Goal: Complete application form

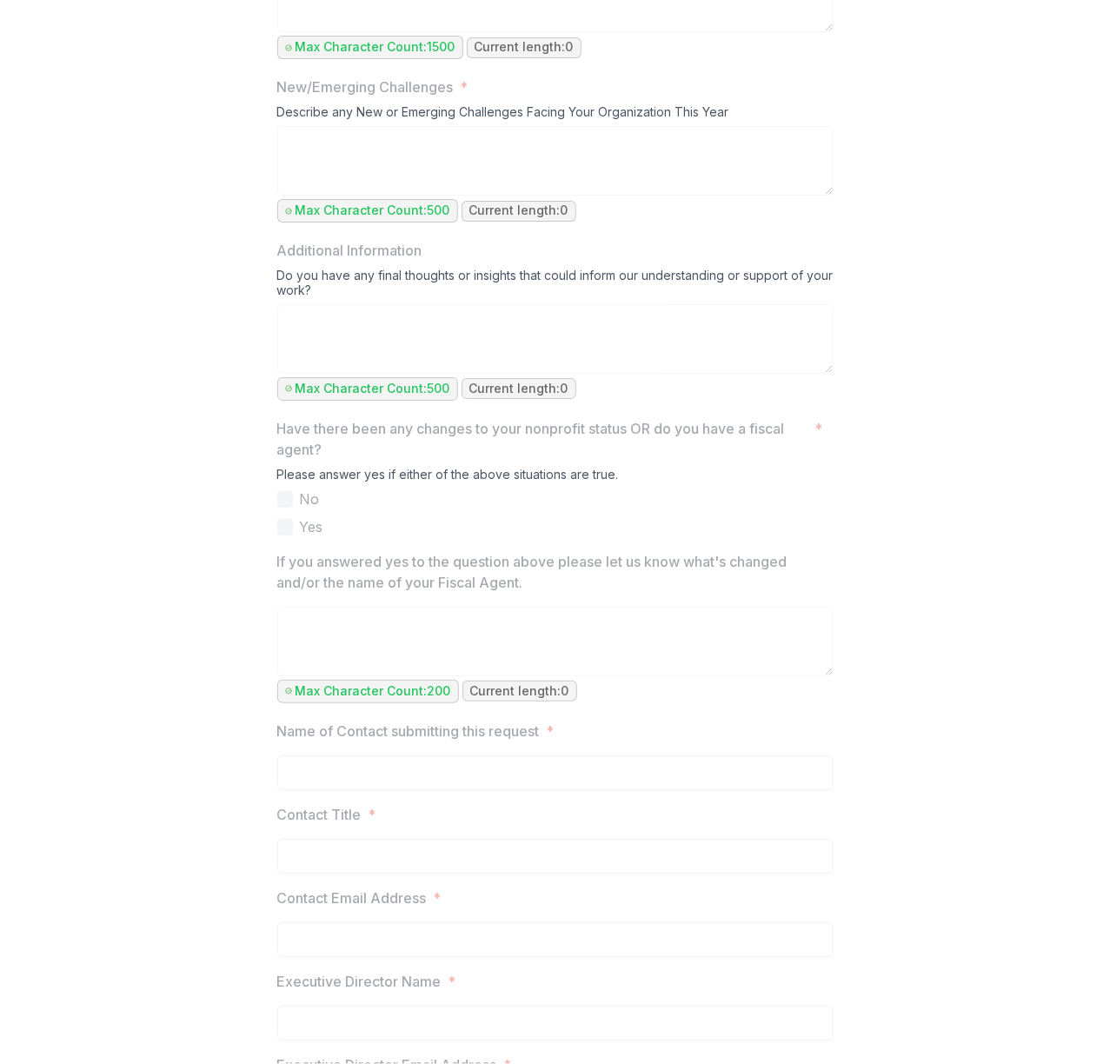
scroll to position [1767, 0]
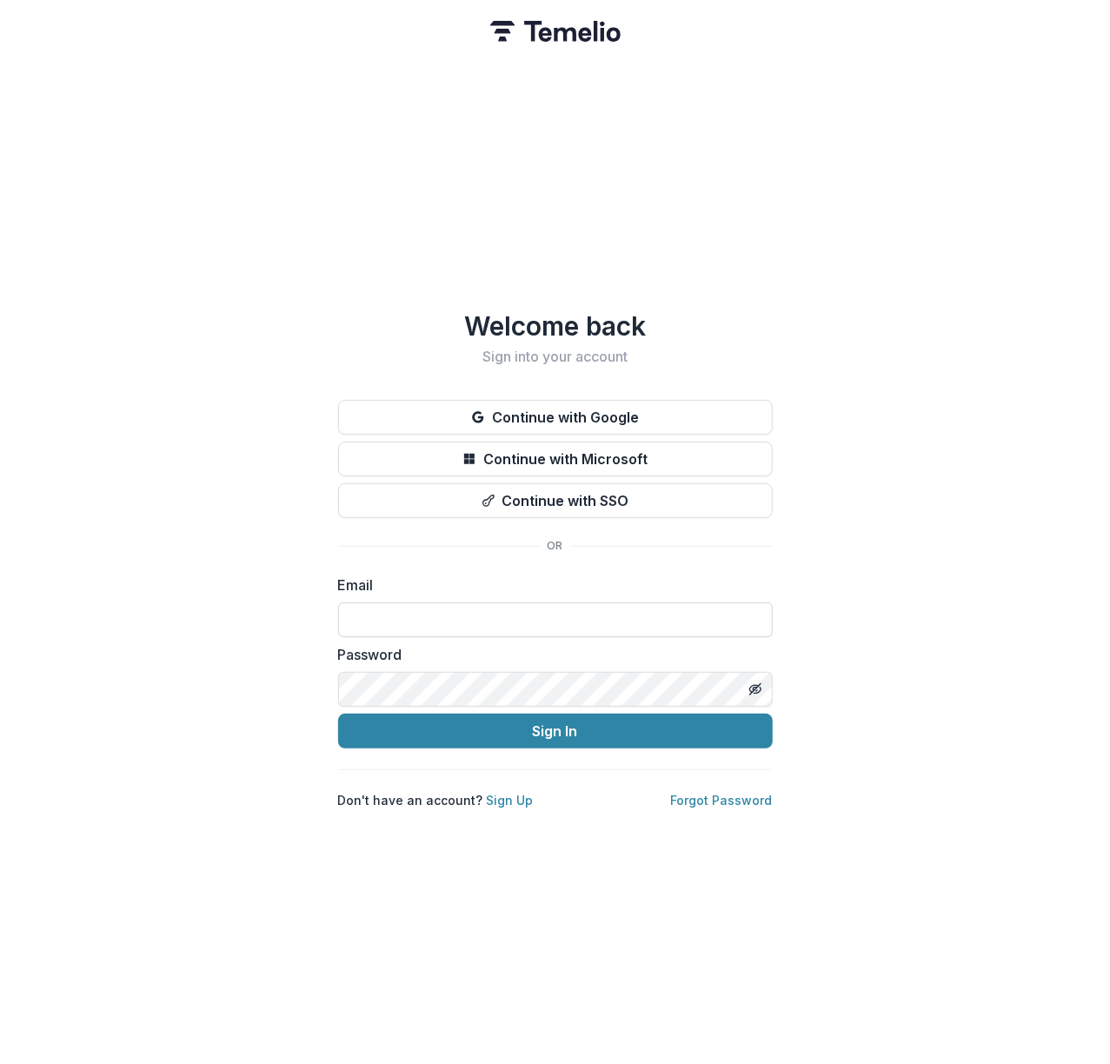
click at [716, 603] on input at bounding box center [555, 620] width 435 height 35
type input "**********"
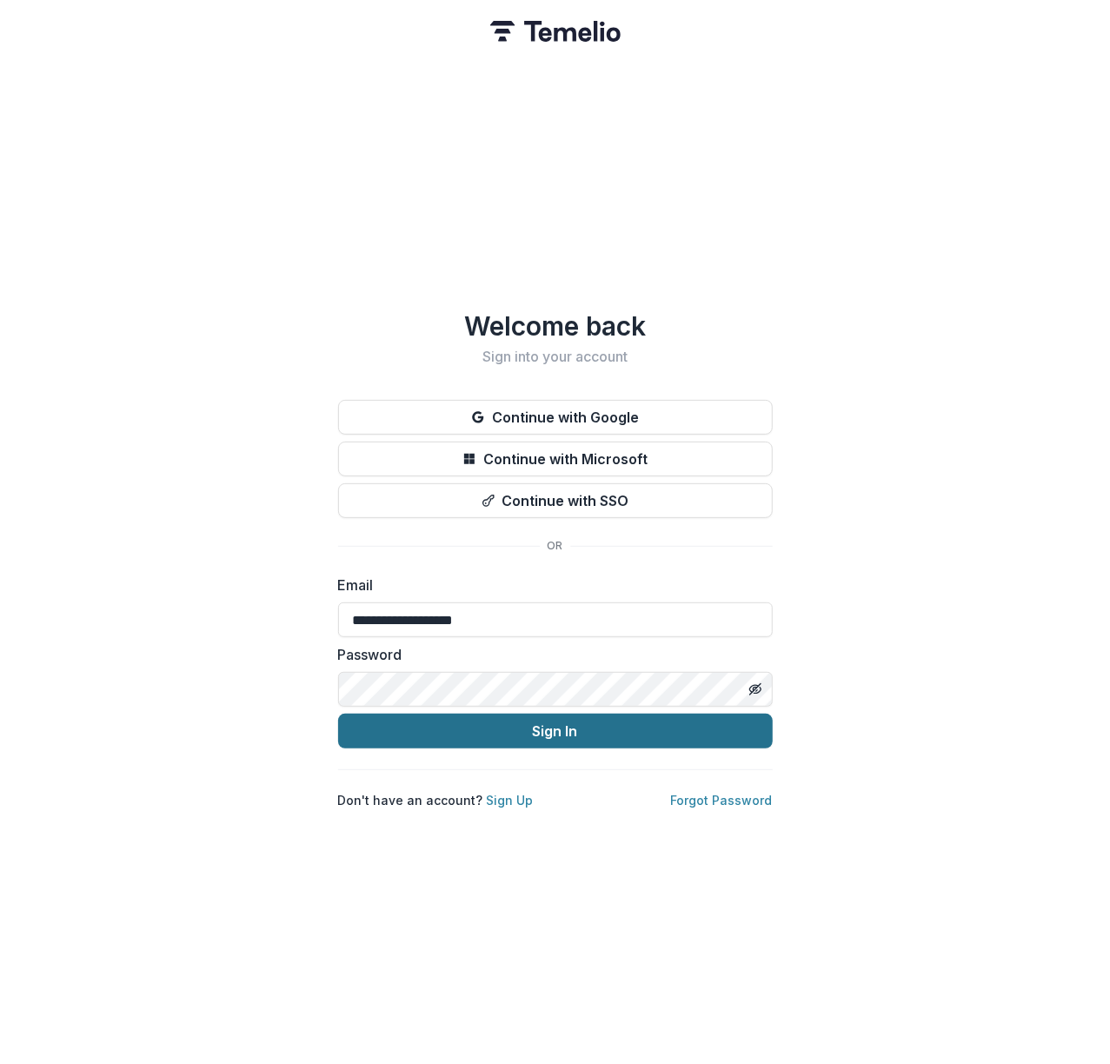
click at [721, 724] on button "Sign In" at bounding box center [555, 731] width 435 height 35
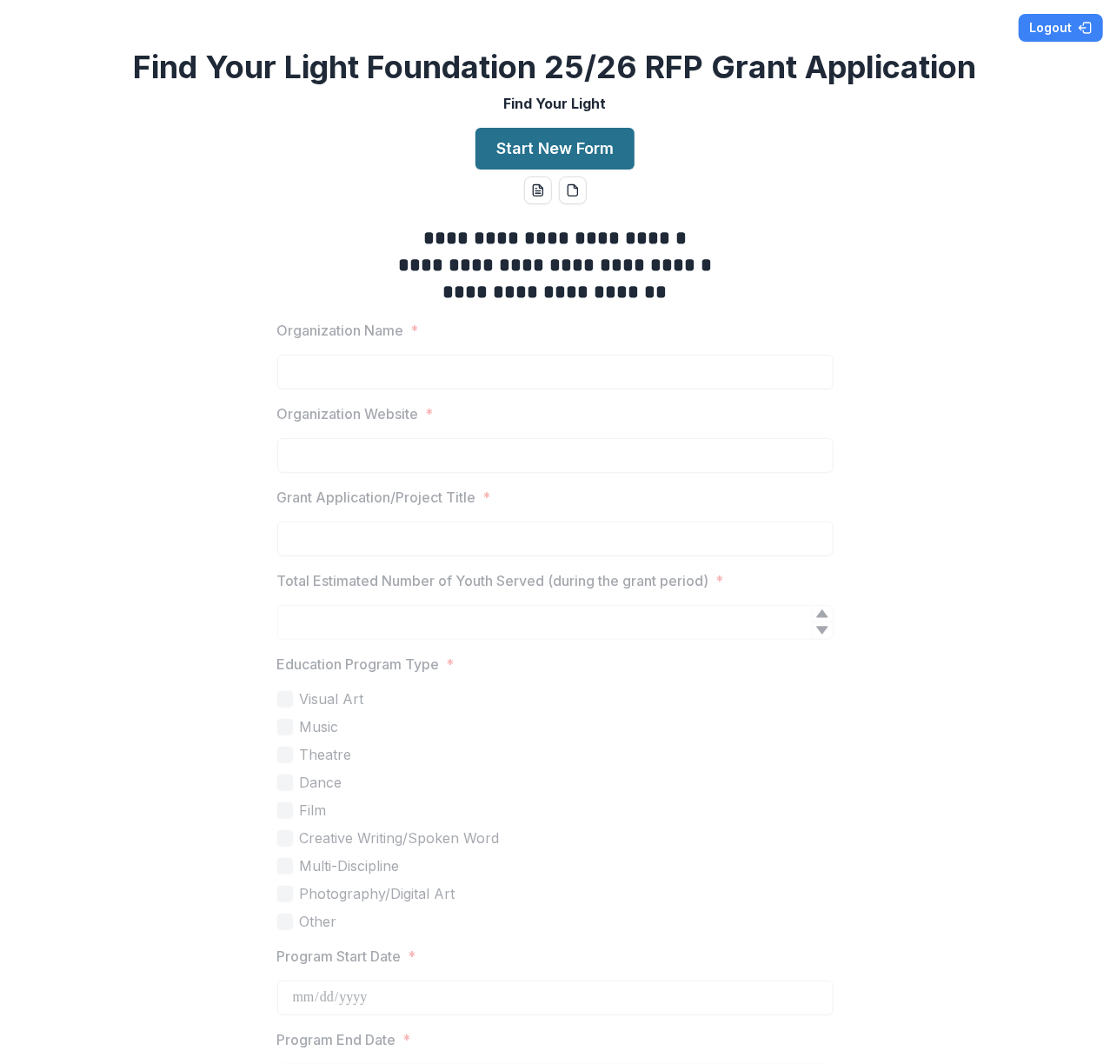
click at [554, 147] on button "Start New Form" at bounding box center [555, 149] width 159 height 42
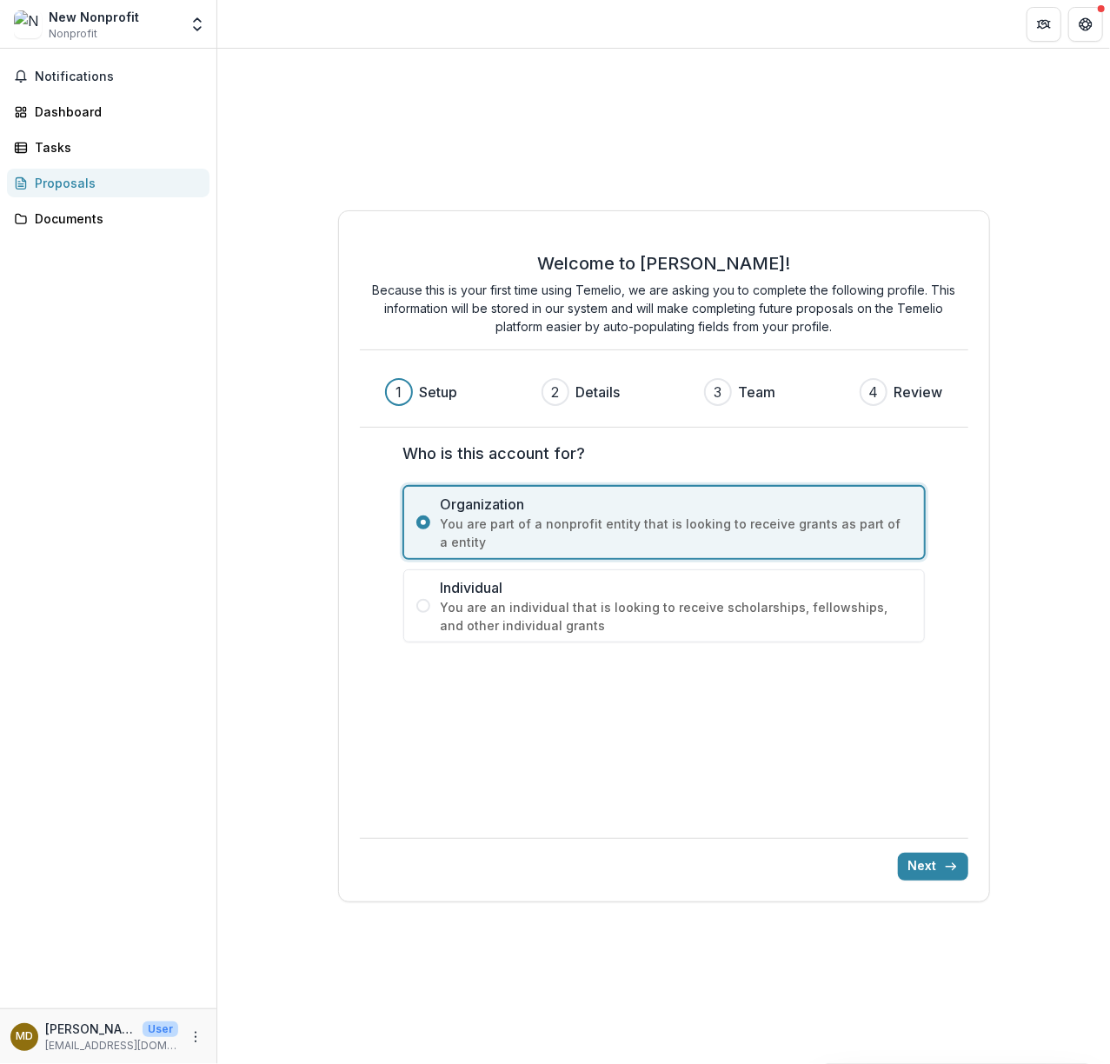
click at [426, 606] on span at bounding box center [424, 606] width 14 height 14
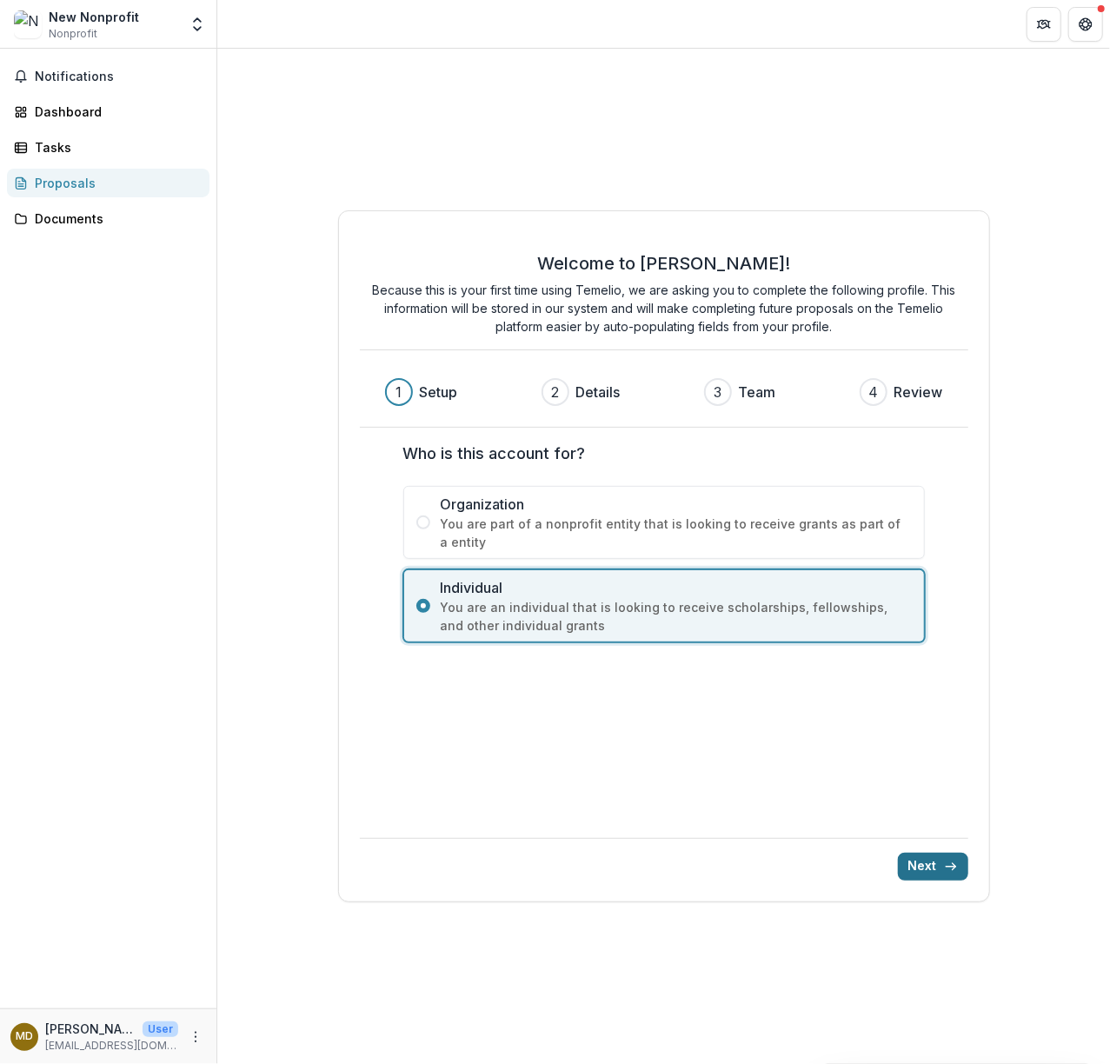
click at [936, 864] on button "Next" at bounding box center [933, 867] width 70 height 28
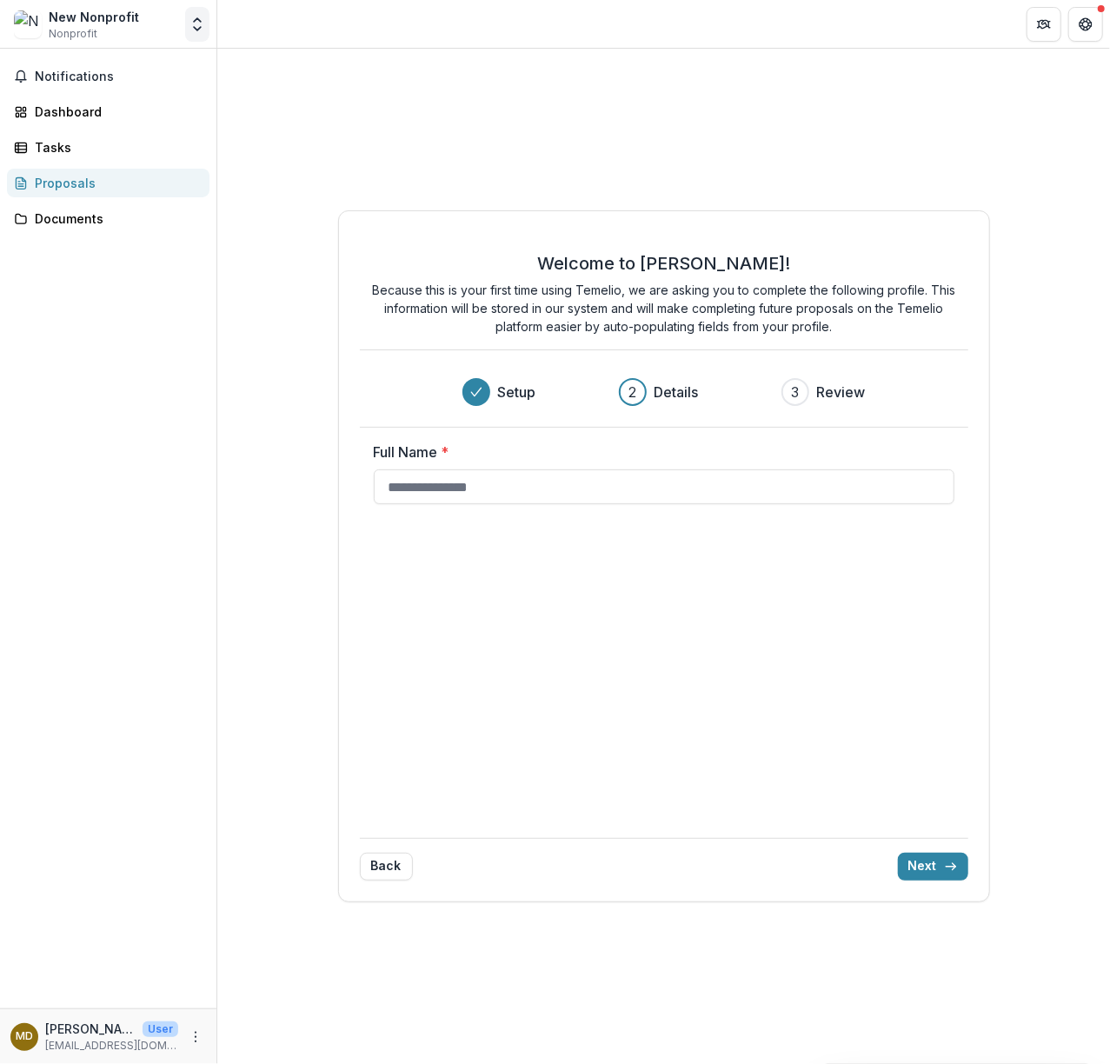
click at [200, 32] on icon "Open entity switcher" at bounding box center [197, 24] width 17 height 17
click at [95, 99] on link "Settings" at bounding box center [108, 96] width 209 height 29
click at [197, 22] on icon "Open entity switcher" at bounding box center [197, 24] width 17 height 17
click at [67, 92] on link "Settings" at bounding box center [108, 96] width 209 height 29
click at [193, 1034] on icon "More" at bounding box center [196, 1037] width 14 height 14
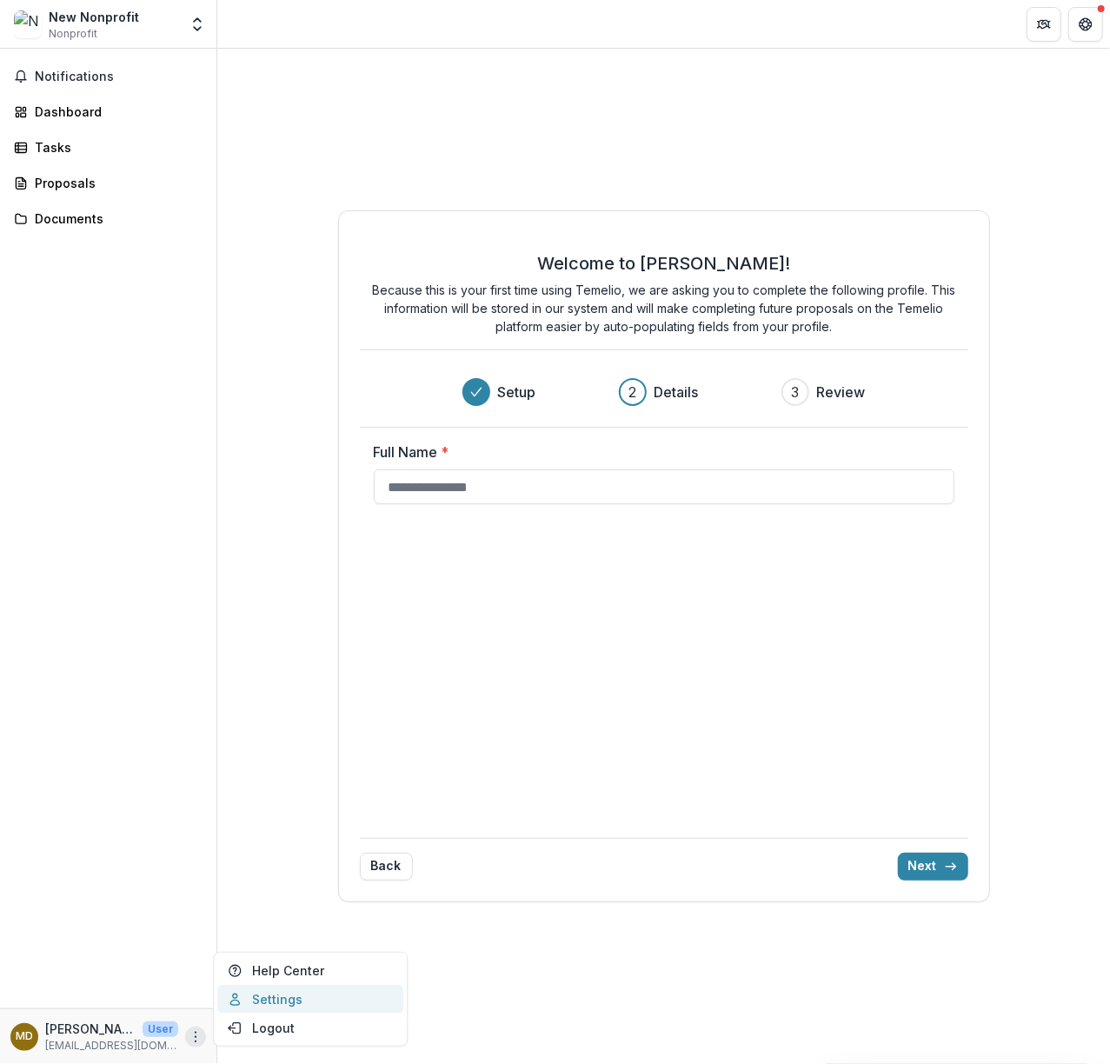
click at [310, 998] on link "Settings" at bounding box center [310, 999] width 186 height 29
click at [193, 1037] on icon "More" at bounding box center [196, 1037] width 14 height 14
click at [261, 1002] on link "Settings" at bounding box center [310, 999] width 186 height 29
click at [158, 1038] on p "[EMAIL_ADDRESS][DOMAIN_NAME]" at bounding box center [111, 1046] width 133 height 16
click at [198, 1040] on icon "More" at bounding box center [196, 1037] width 14 height 14
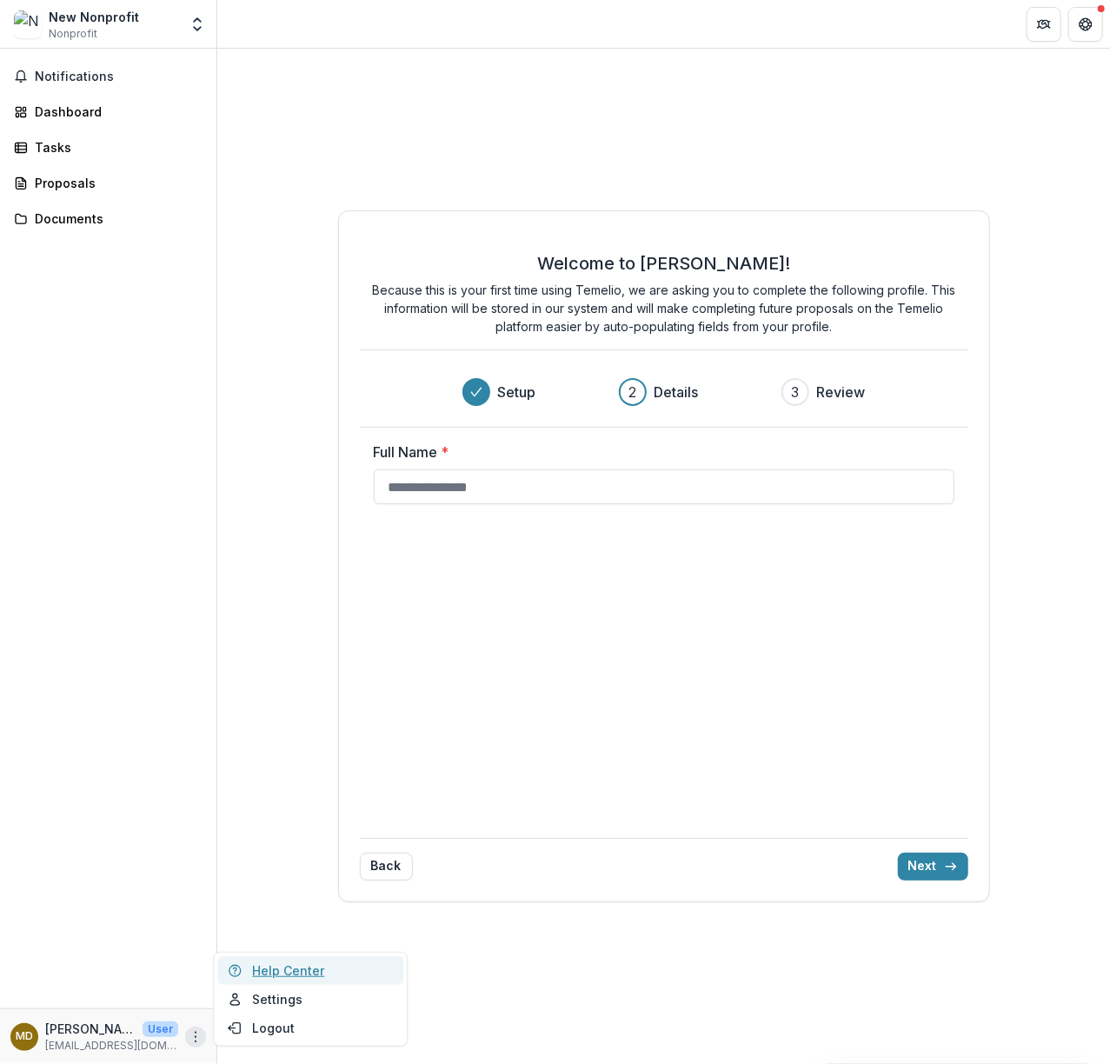
click at [311, 965] on link "Help Center" at bounding box center [310, 970] width 186 height 29
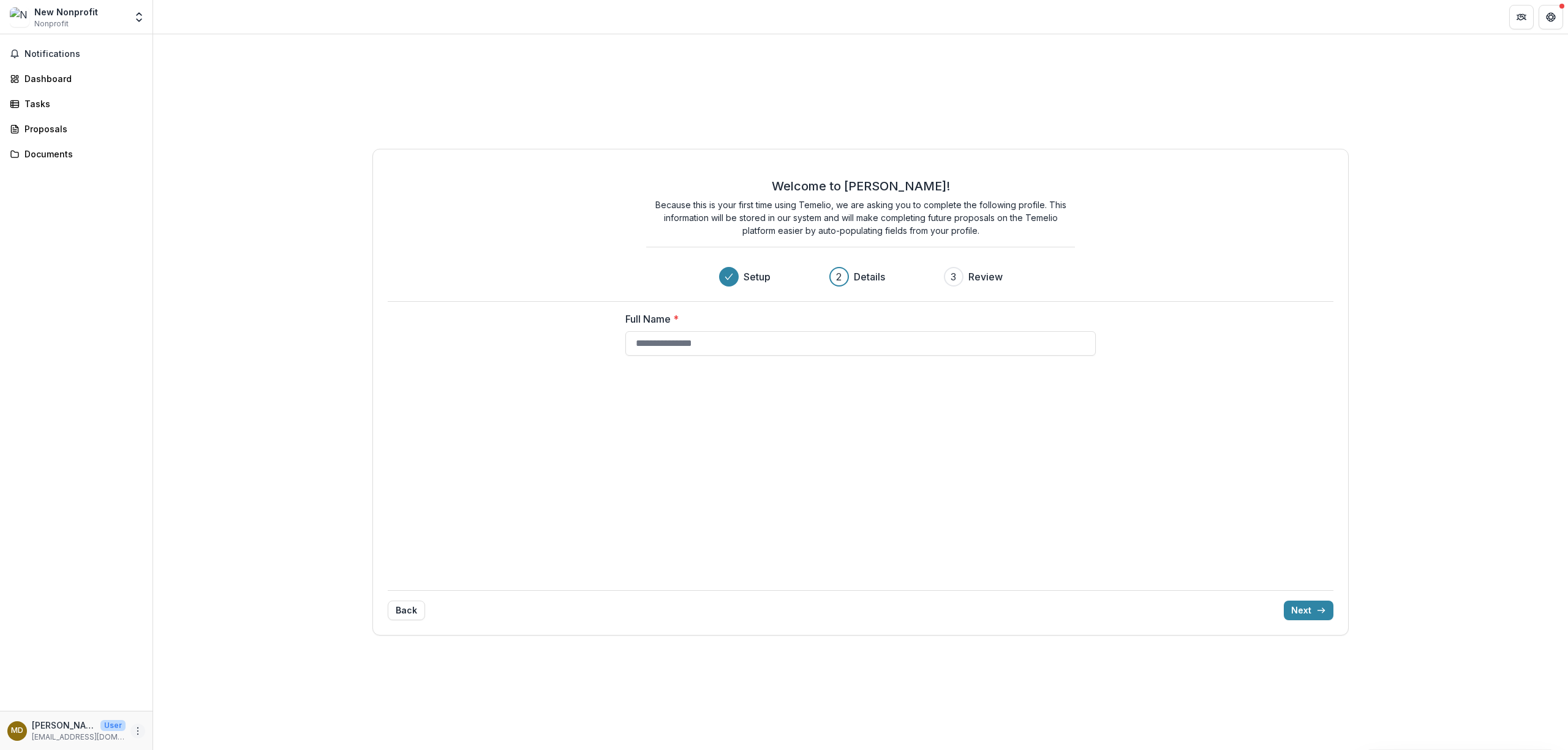
click at [139, 729] on icon "More" at bounding box center [138, 731] width 10 height 10
click at [196, 706] on link "Settings" at bounding box center [218, 705] width 131 height 20
click at [407, 616] on button "Back" at bounding box center [406, 611] width 37 height 20
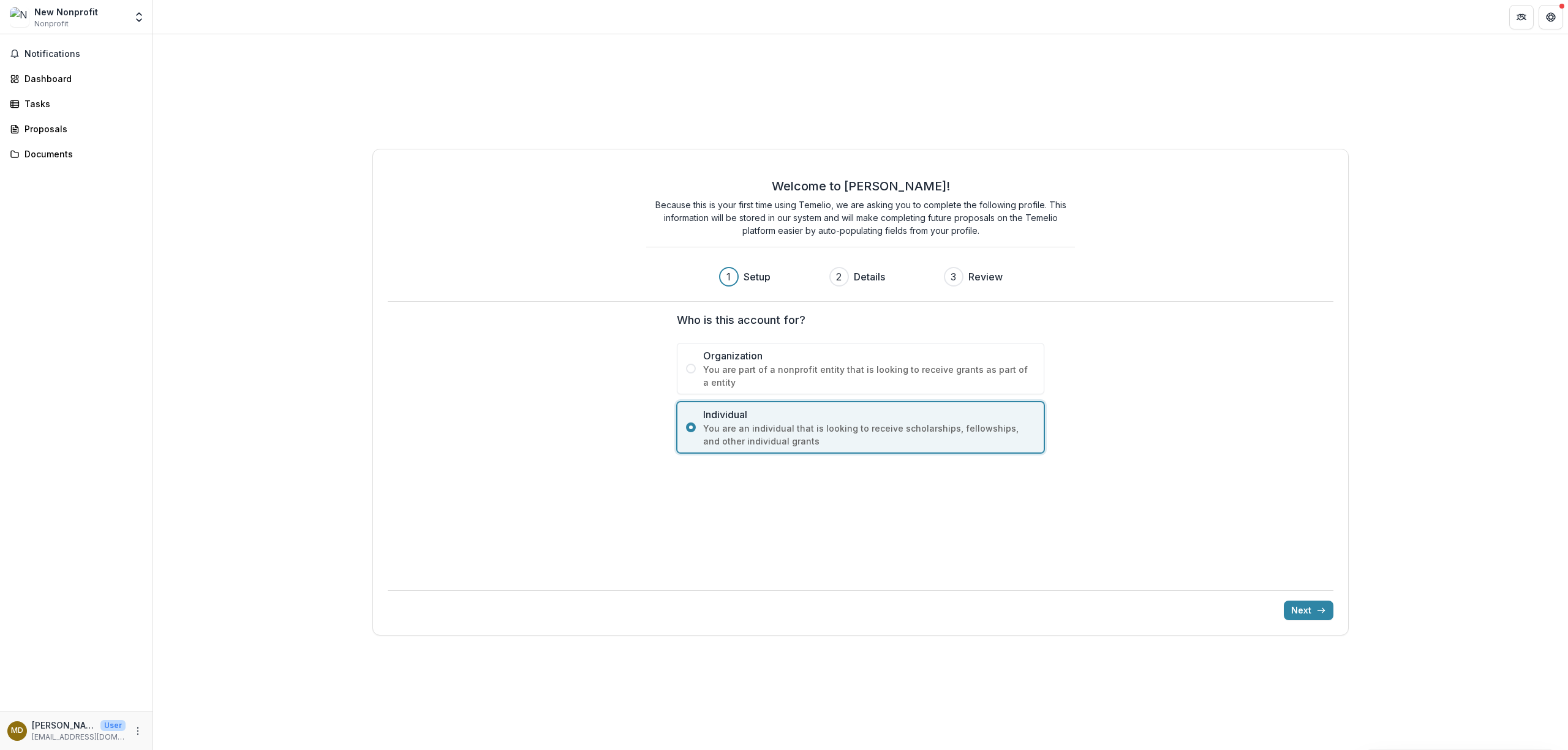
click at [782, 419] on span "Individual" at bounding box center [869, 414] width 332 height 15
click at [782, 608] on button "Next" at bounding box center [1309, 611] width 49 height 20
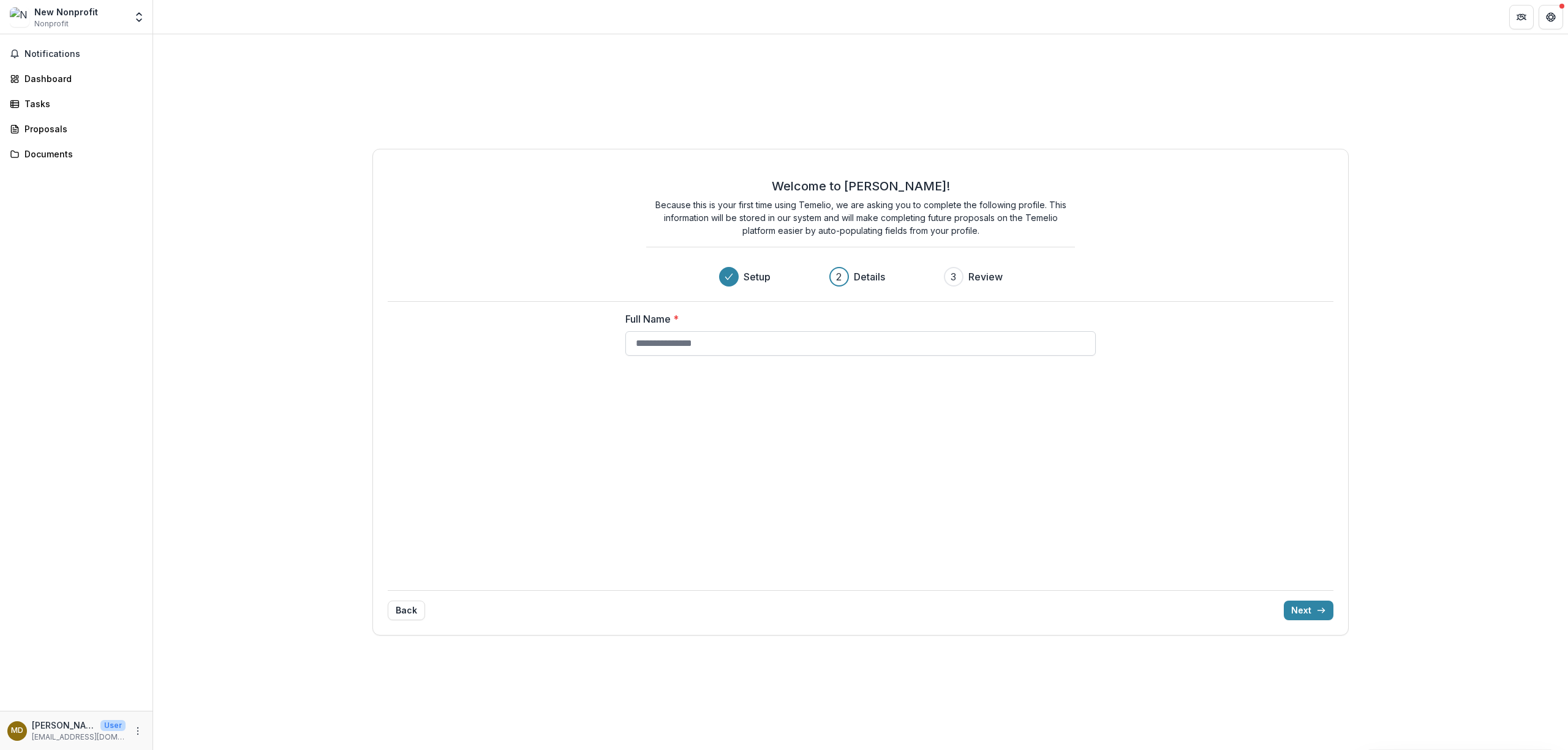
click at [782, 339] on input "Full Name *" at bounding box center [861, 343] width 471 height 25
type input "**********"
click at [782, 611] on line "submit" at bounding box center [1321, 611] width 7 height 0
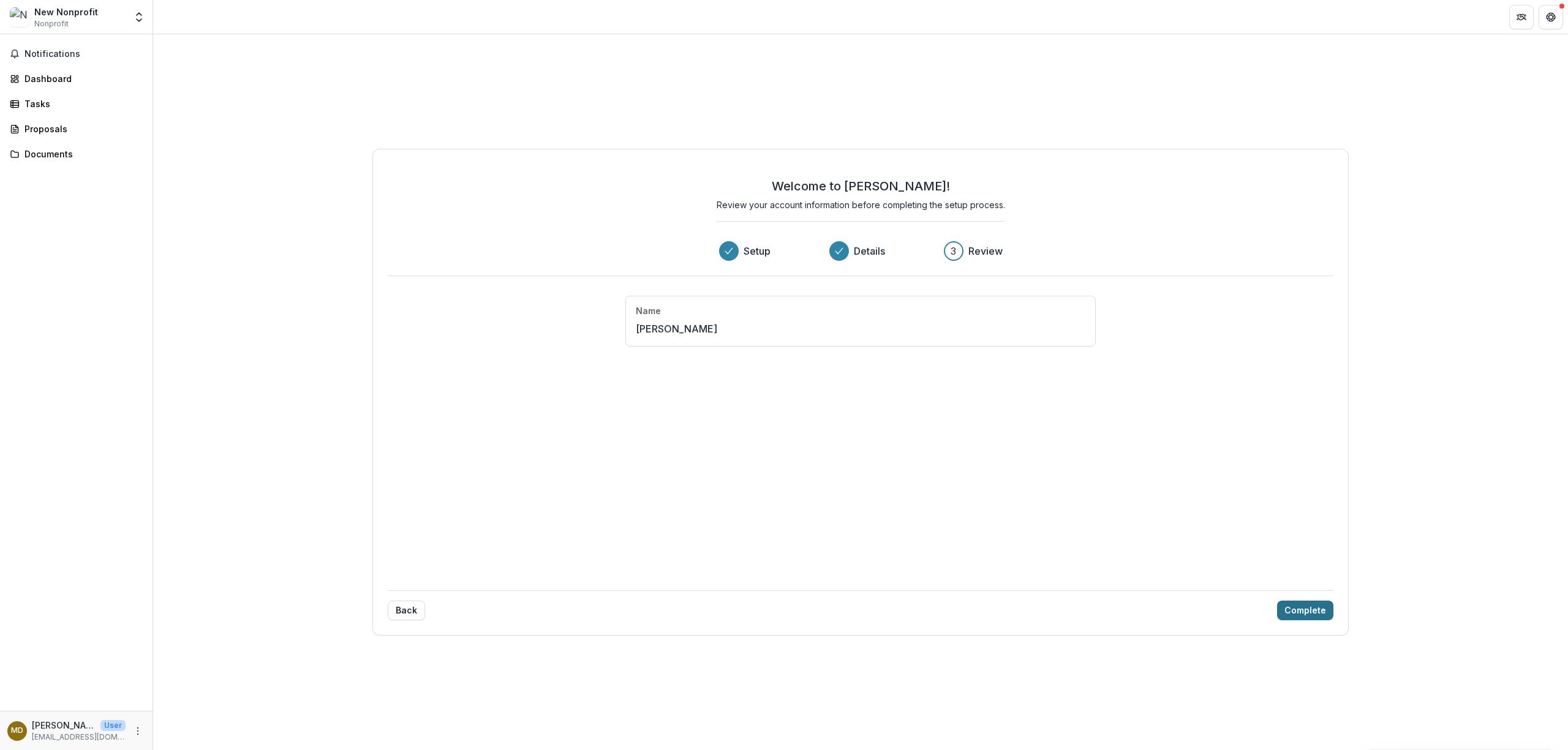
click at [782, 611] on button "Complete" at bounding box center [1305, 611] width 56 height 20
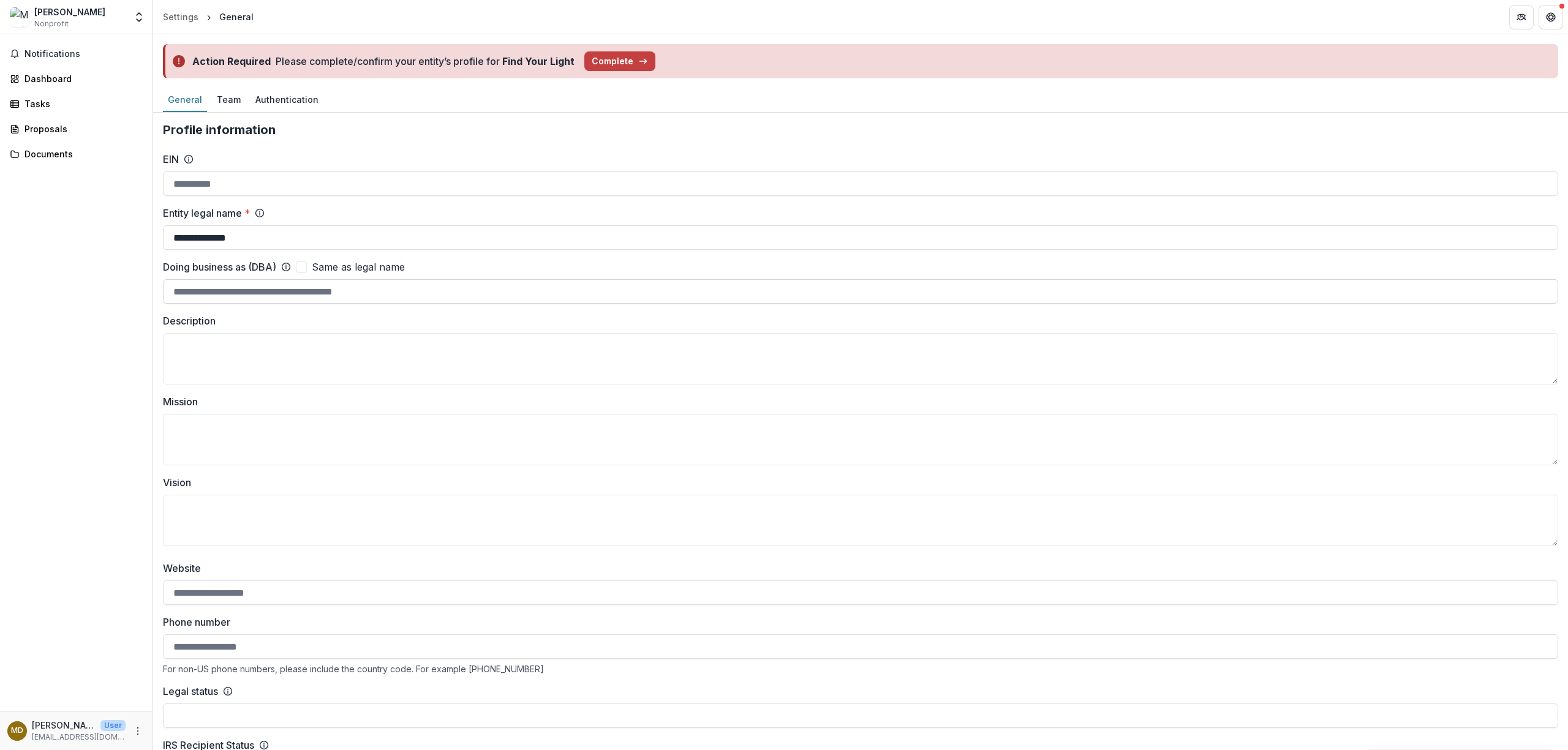
click at [288, 292] on input "Doing business as (DBA)" at bounding box center [860, 292] width 1395 height 25
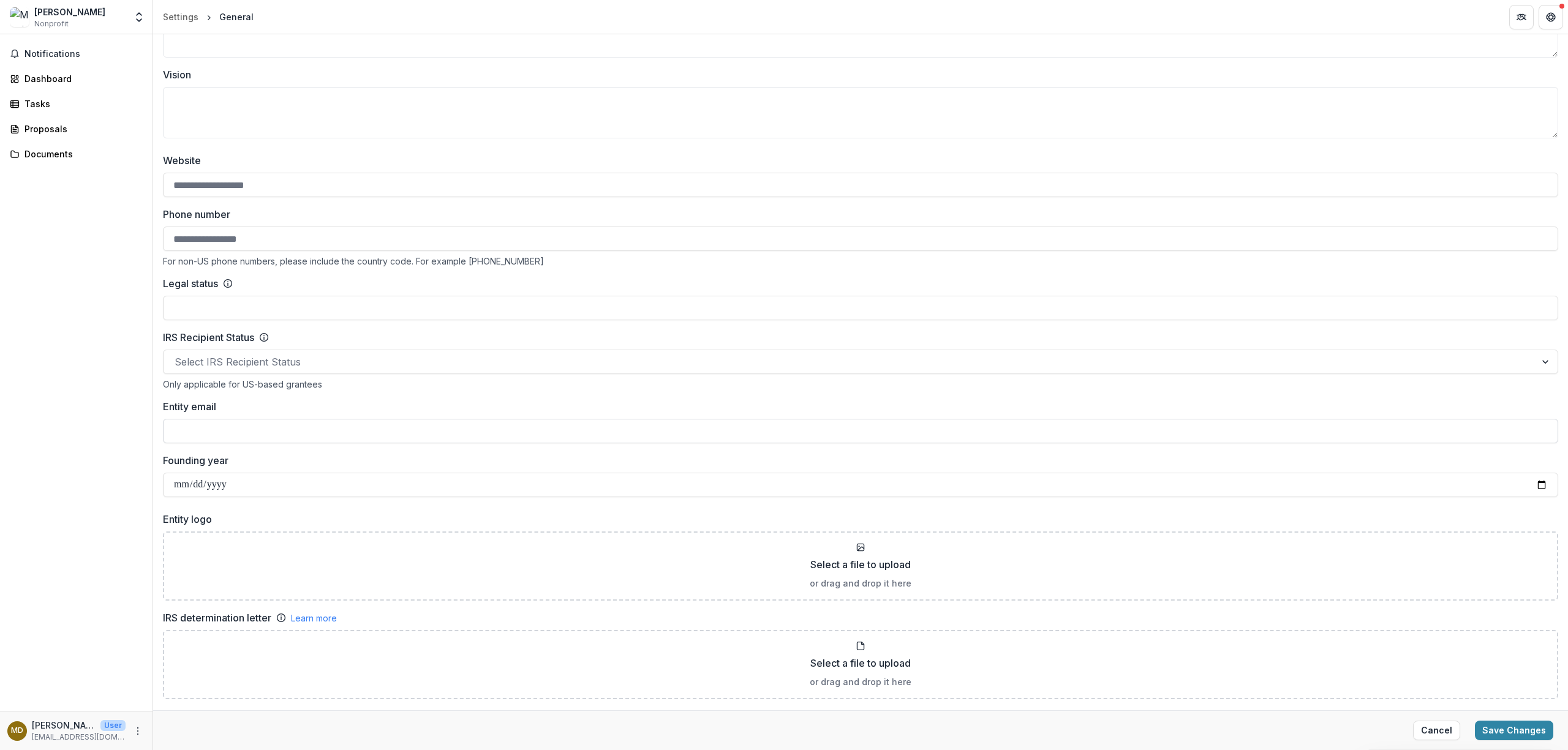
scroll to position [490, 0]
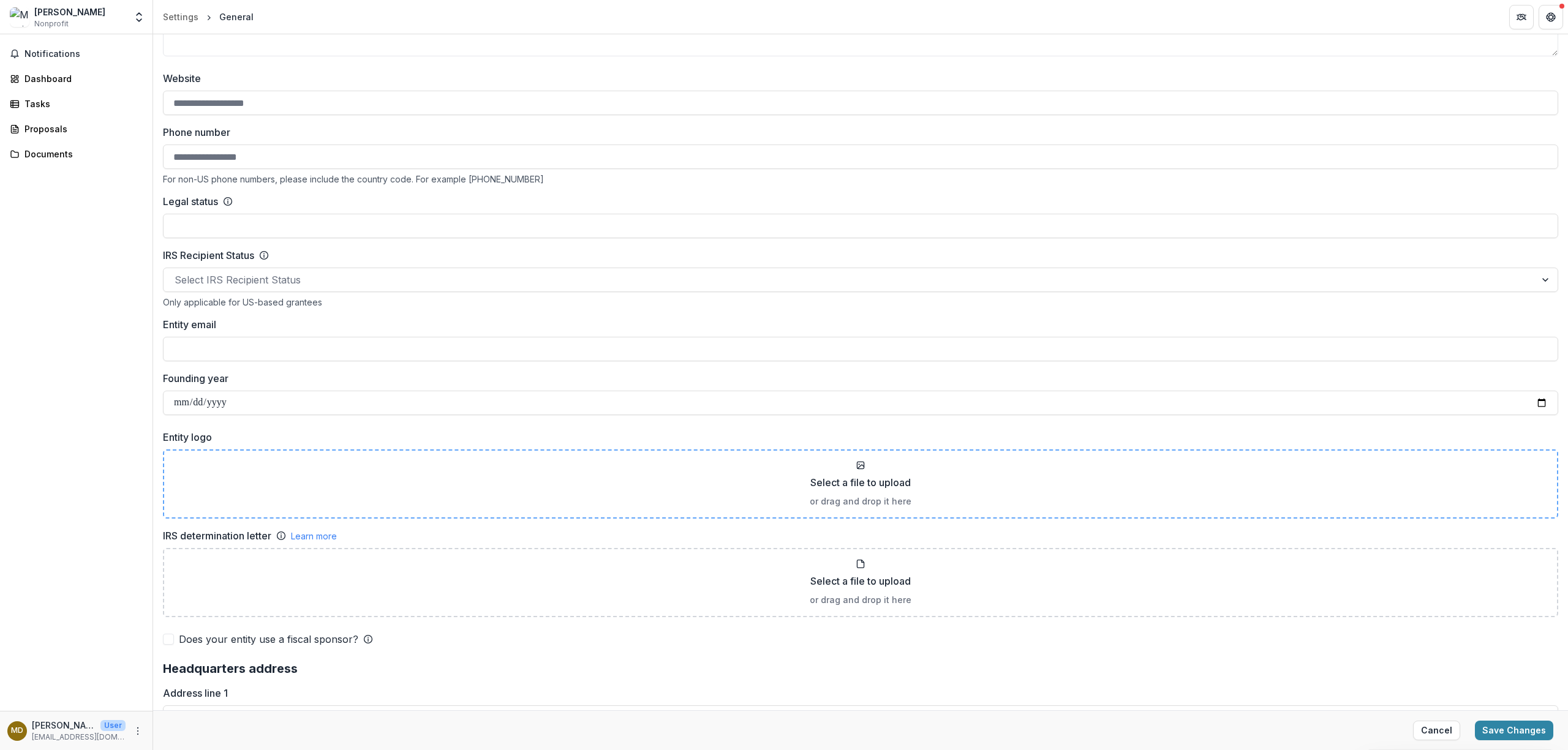
type input "**********"
click at [782, 468] on icon at bounding box center [861, 465] width 10 height 10
